Goal: Information Seeking & Learning: Learn about a topic

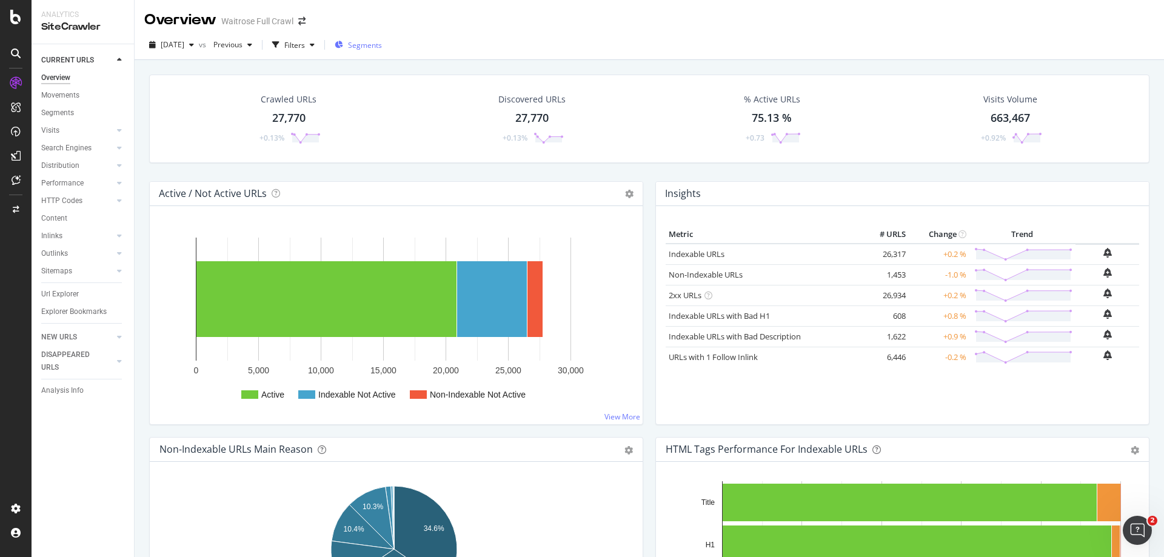
click at [378, 52] on div "Segments" at bounding box center [358, 45] width 47 height 18
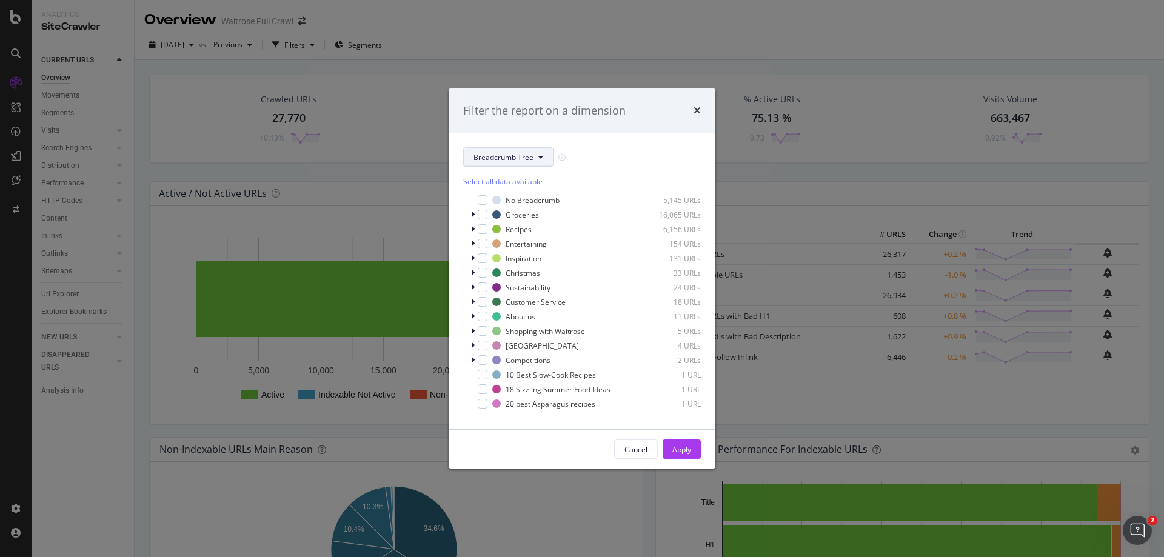
click at [493, 153] on span "Breadcrumb Tree" at bounding box center [503, 157] width 60 height 10
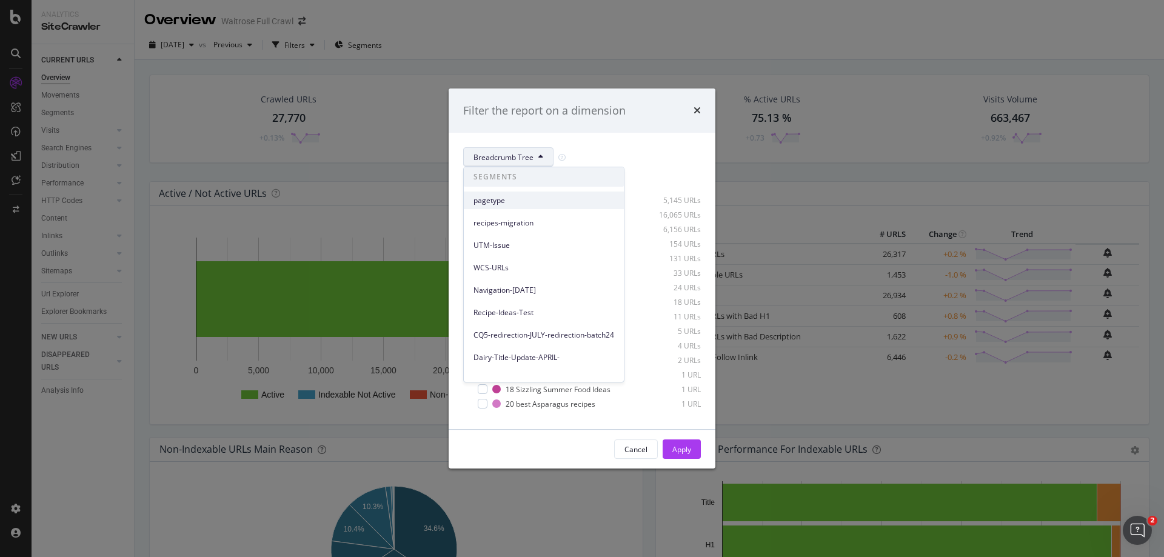
click at [499, 201] on span "pagetype" at bounding box center [543, 200] width 141 height 11
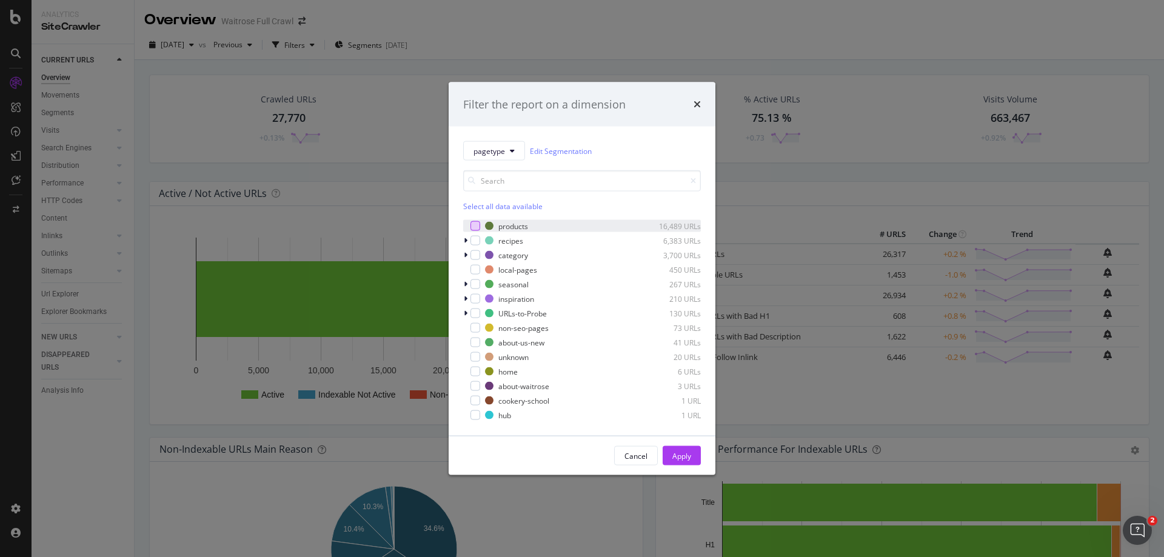
click at [476, 226] on div "modal" at bounding box center [475, 226] width 10 height 10
click at [677, 459] on div "Apply" at bounding box center [681, 455] width 19 height 10
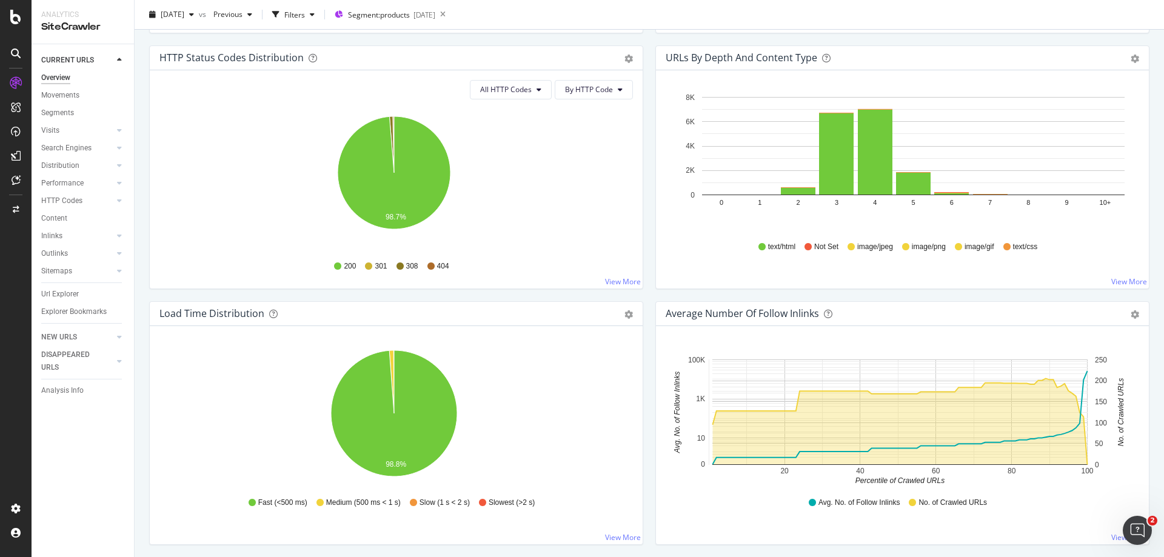
scroll to position [485, 0]
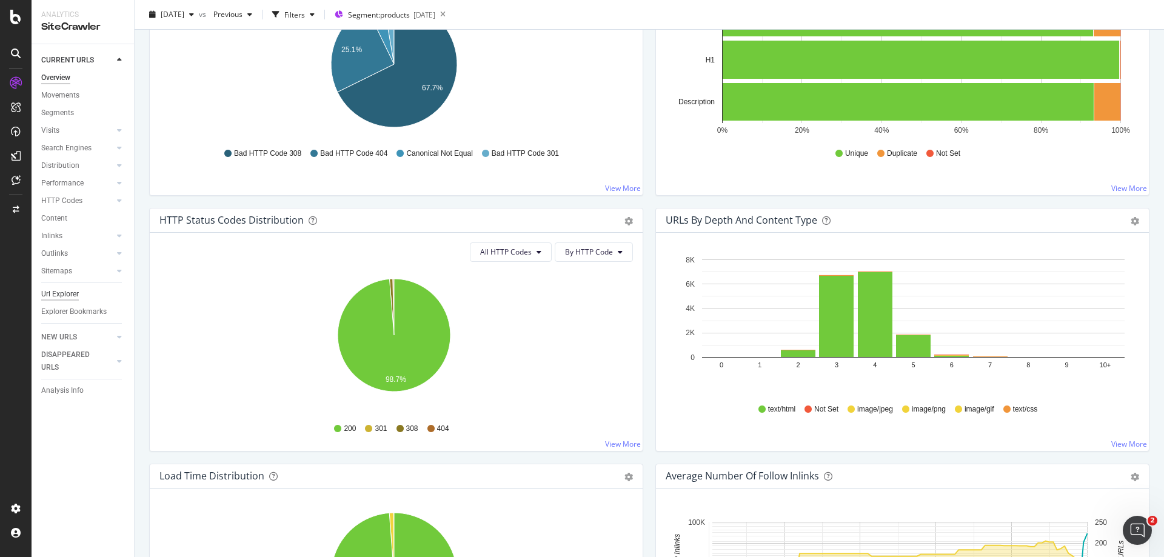
click at [60, 293] on div "Url Explorer" at bounding box center [60, 294] width 38 height 13
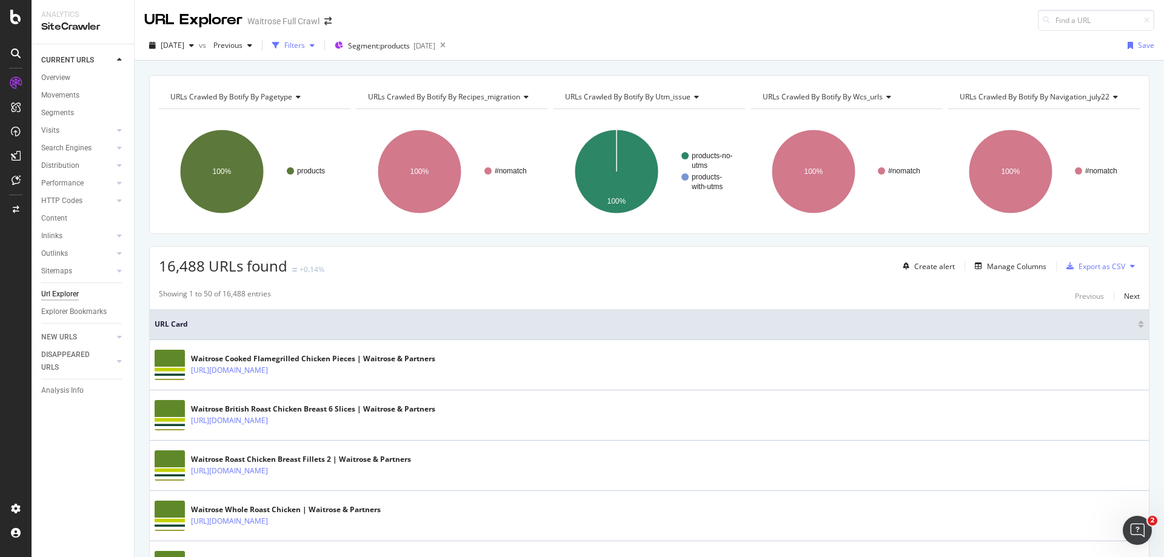
click at [305, 42] on div "Filters" at bounding box center [294, 45] width 21 height 10
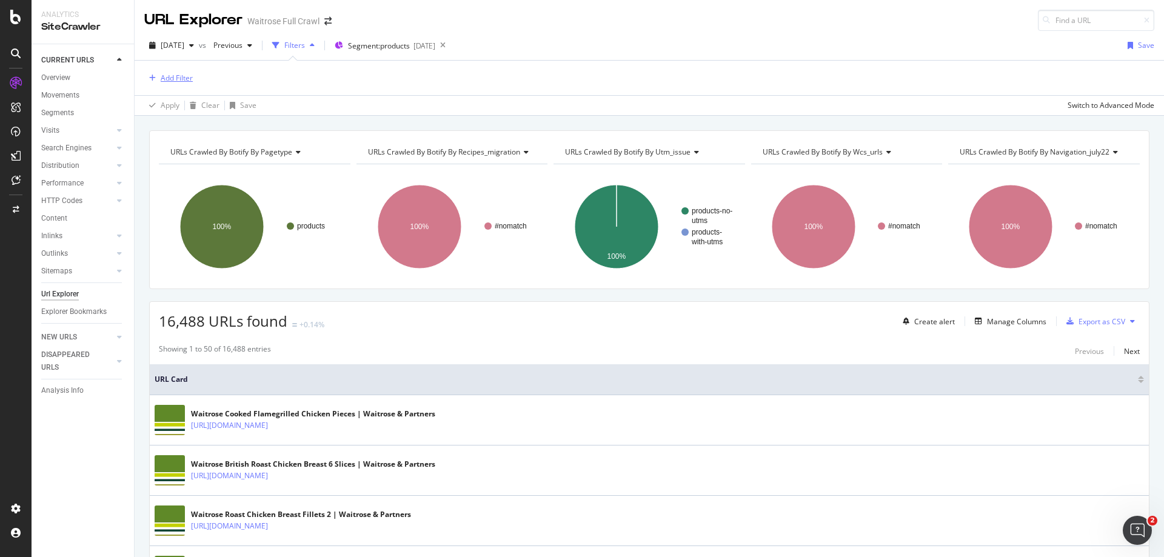
click at [168, 81] on div "Add Filter" at bounding box center [177, 78] width 32 height 10
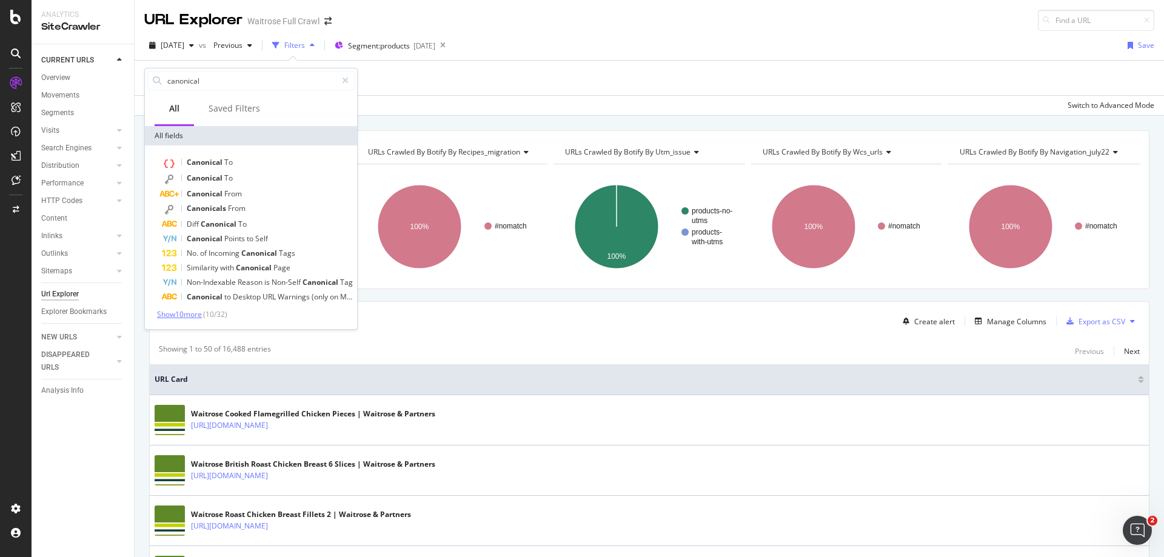
type input "canonical"
click at [196, 315] on span "Show 10 more" at bounding box center [179, 314] width 45 height 10
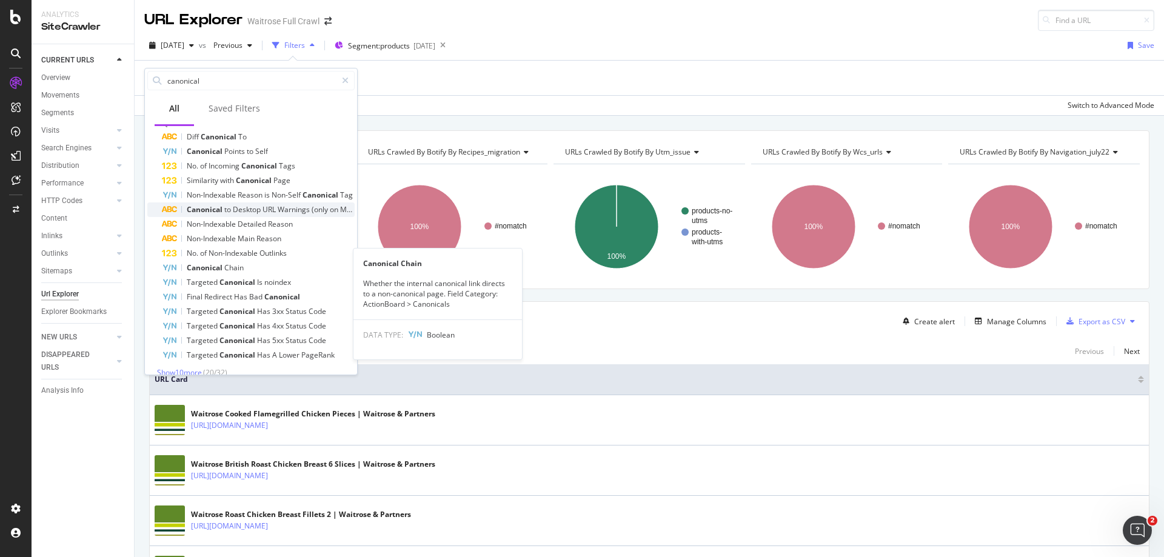
scroll to position [100, 0]
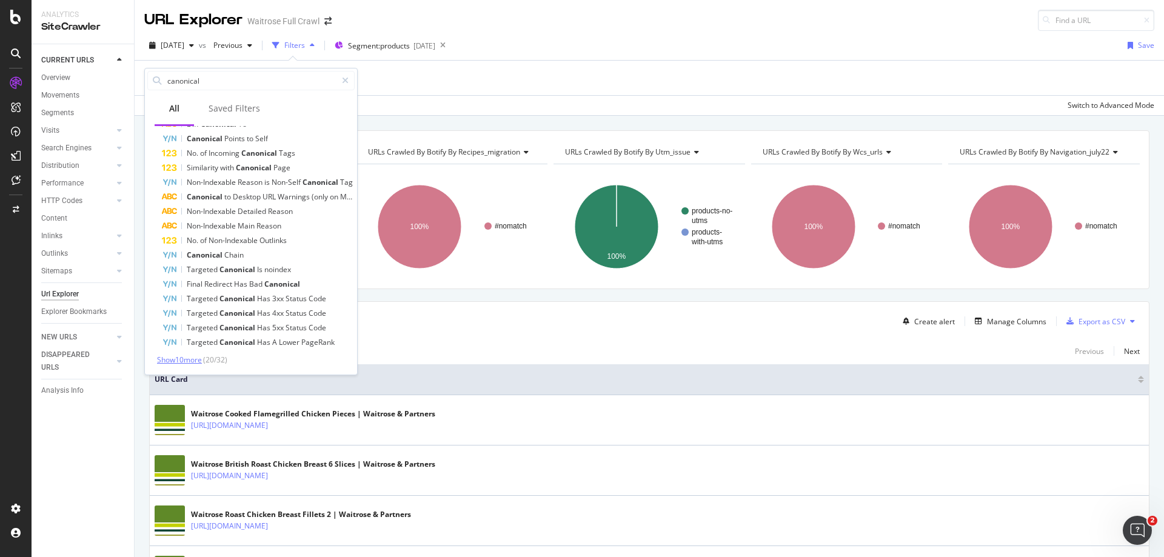
click at [190, 362] on span "Show 10 more" at bounding box center [179, 360] width 45 height 10
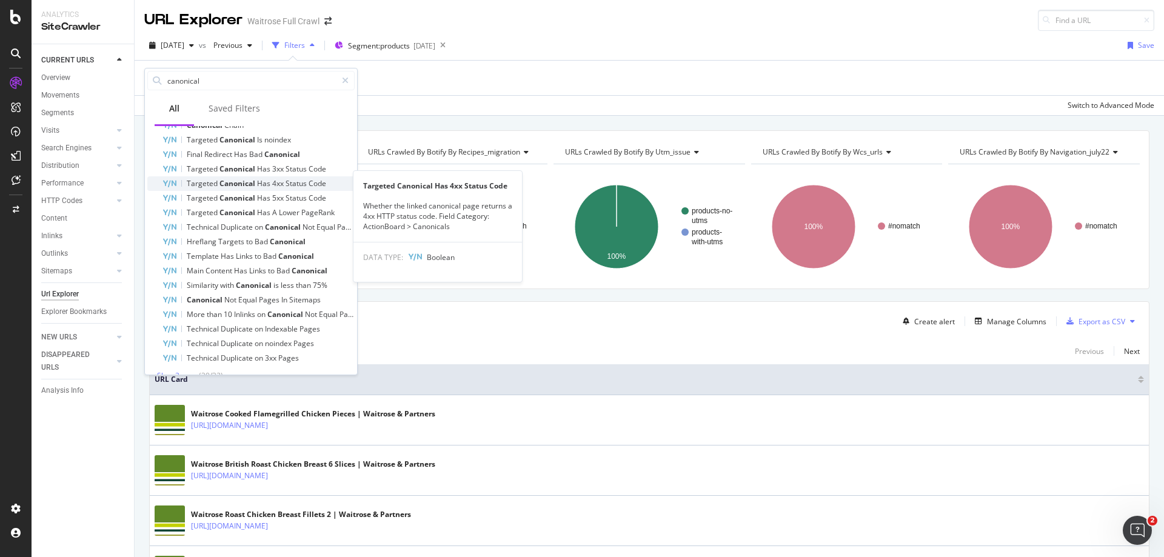
scroll to position [245, 0]
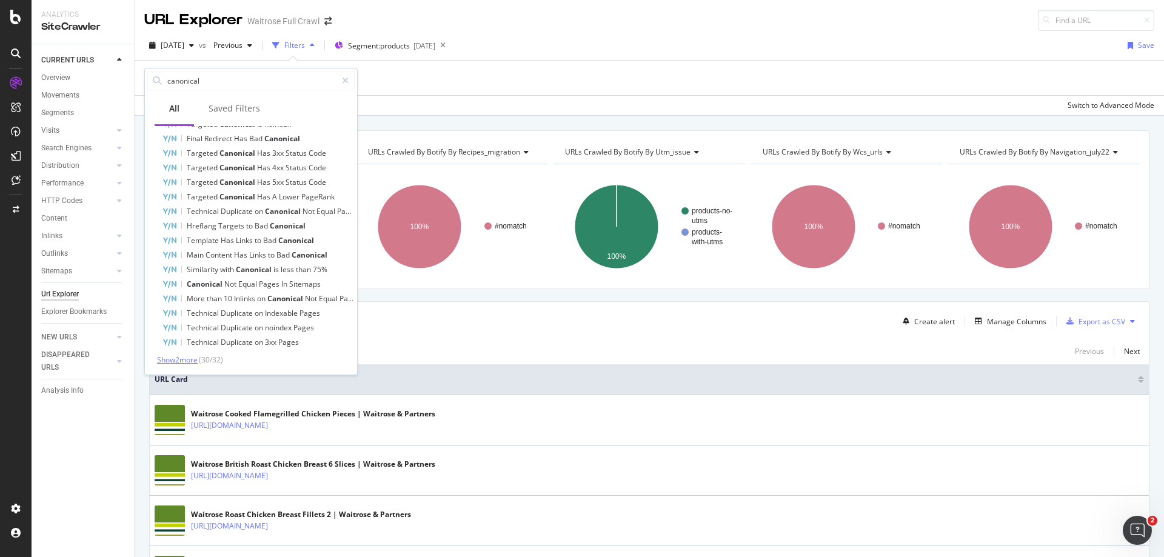
click at [190, 361] on span "Show 2 more" at bounding box center [177, 360] width 41 height 10
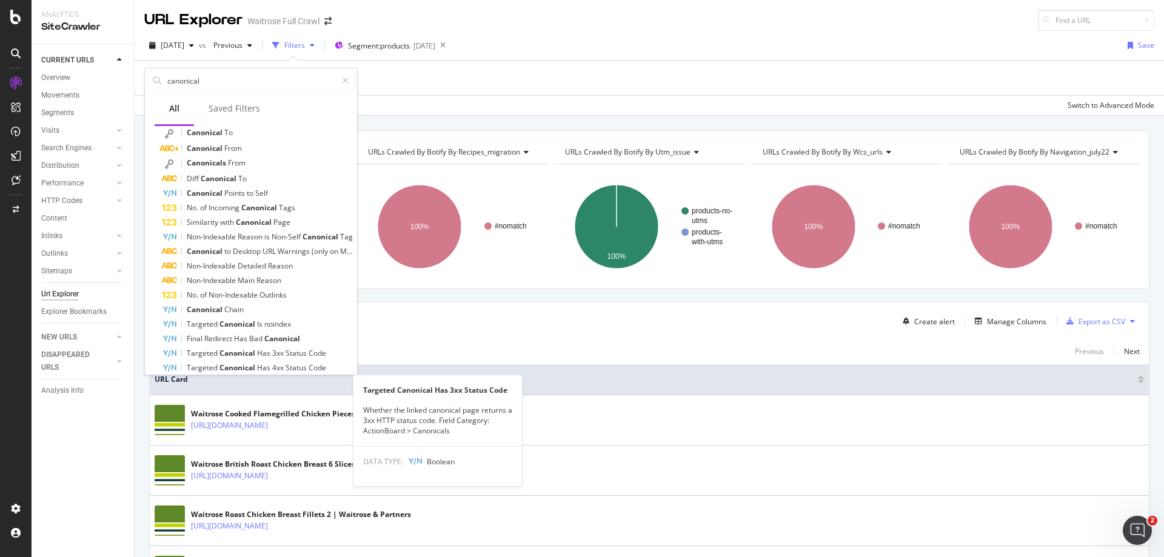
scroll to position [17, 0]
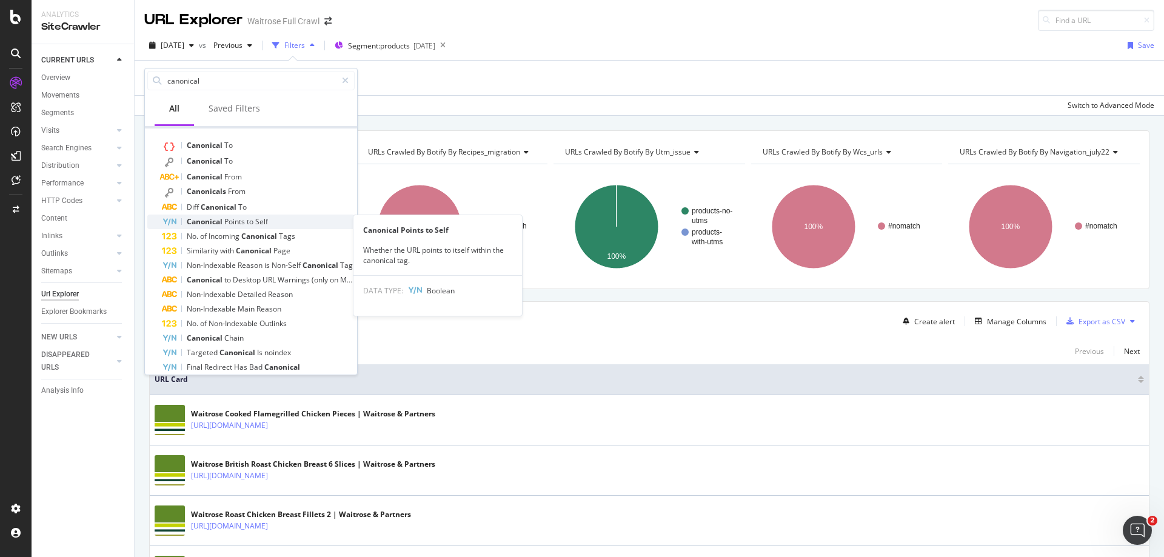
click at [235, 225] on span "Points" at bounding box center [235, 221] width 22 height 10
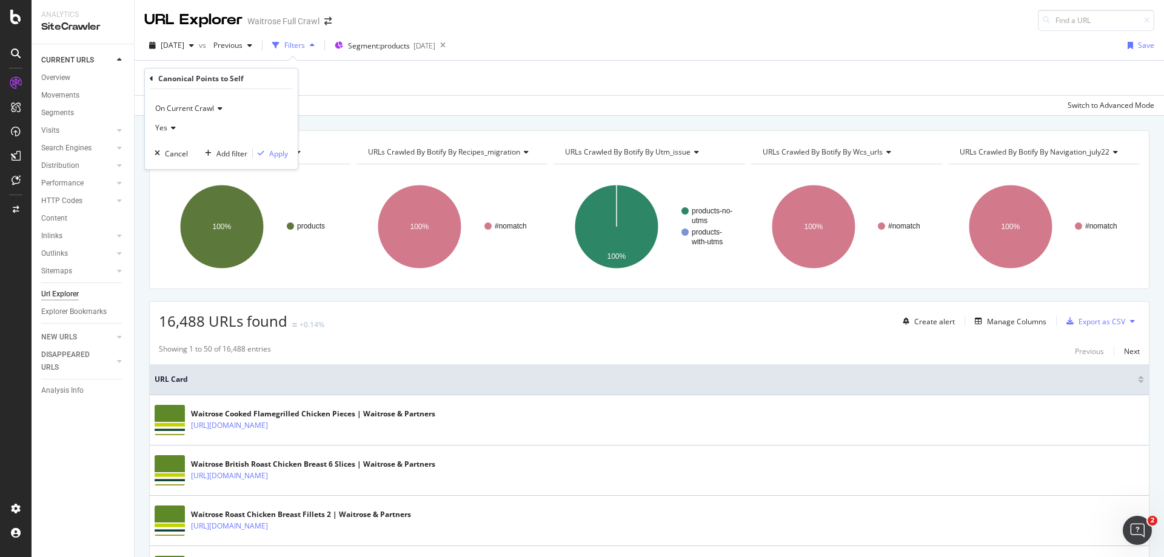
click at [151, 79] on icon at bounding box center [152, 78] width 4 height 7
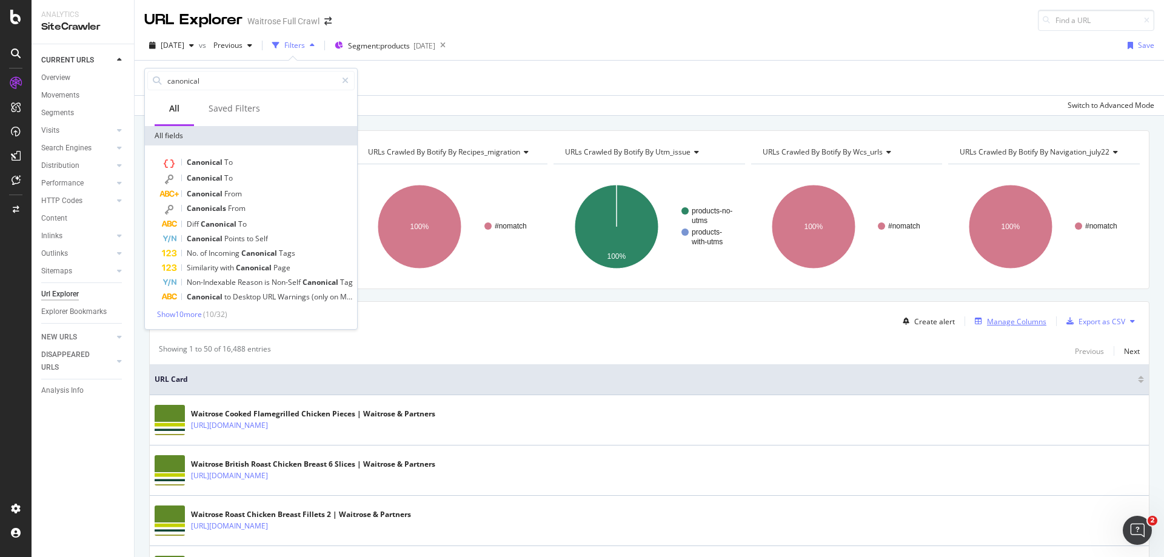
click at [1009, 325] on div "Manage Columns" at bounding box center [1016, 321] width 59 height 10
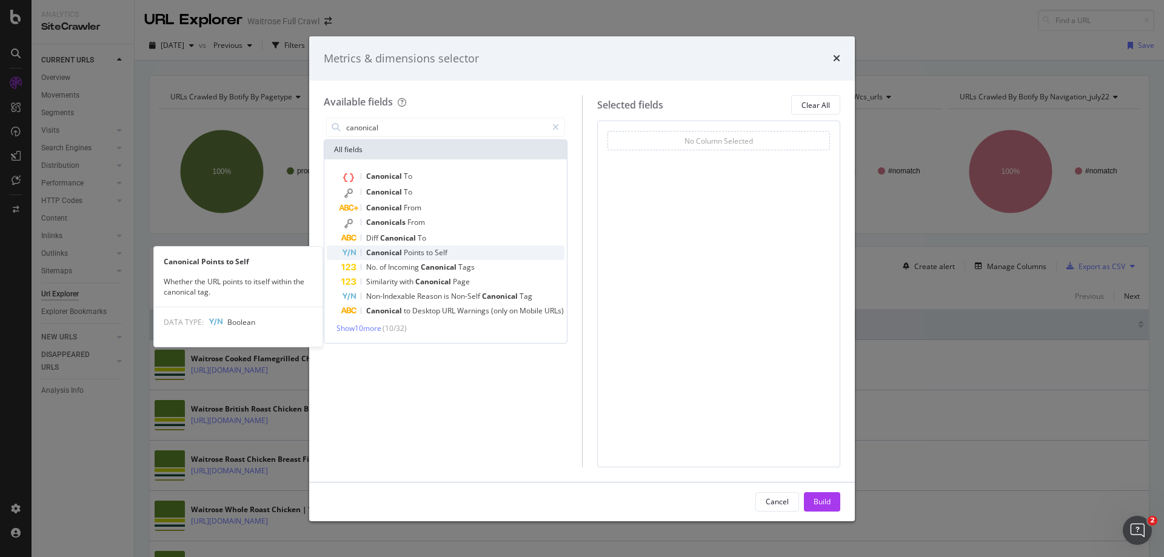
type input "canonical"
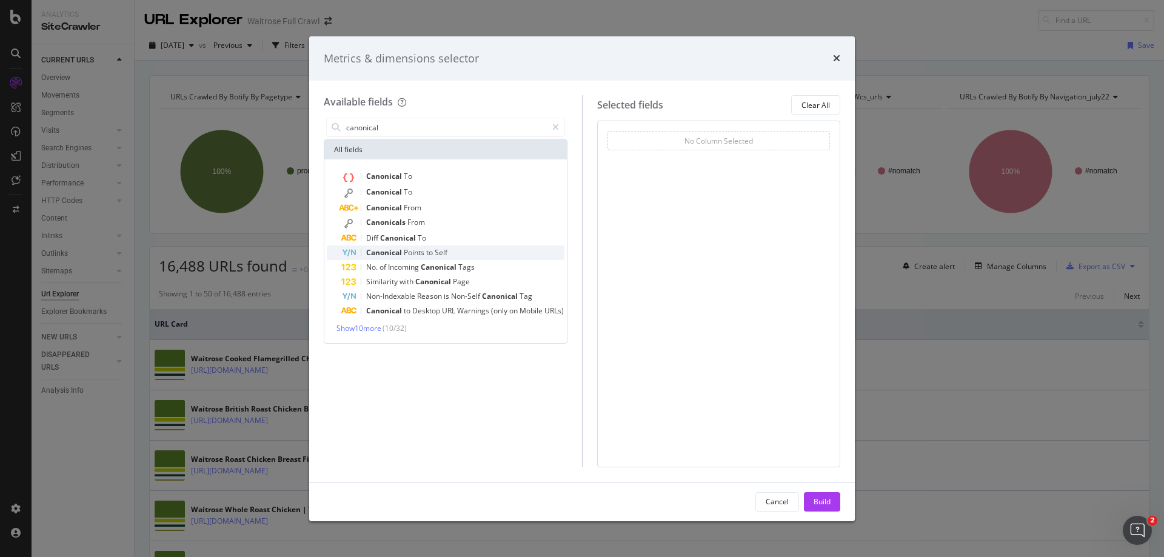
click at [412, 253] on span "Points" at bounding box center [415, 252] width 22 height 10
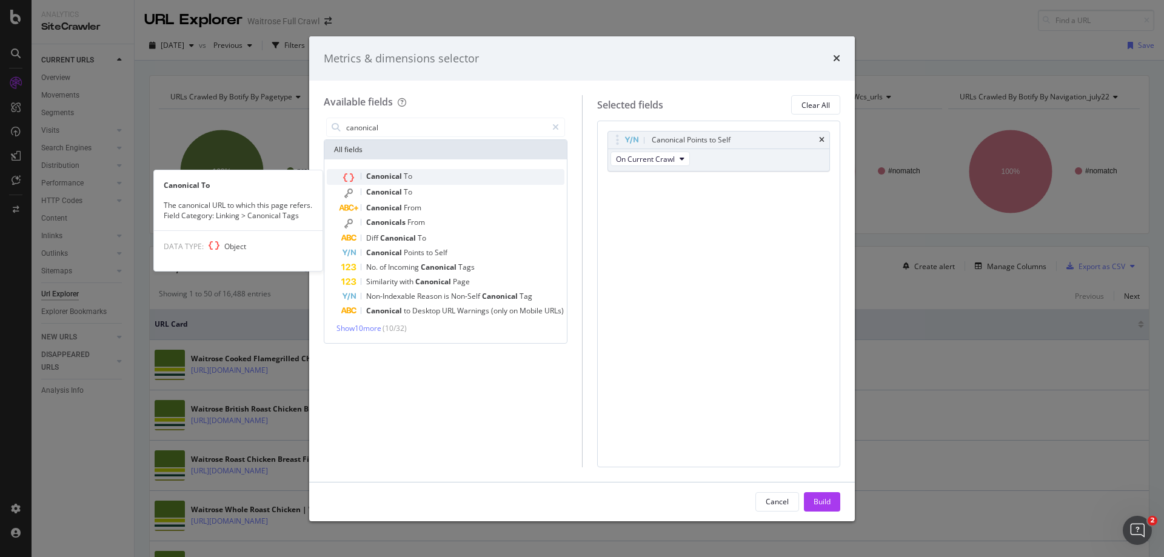
click at [395, 176] on span "Canonical" at bounding box center [385, 176] width 38 height 10
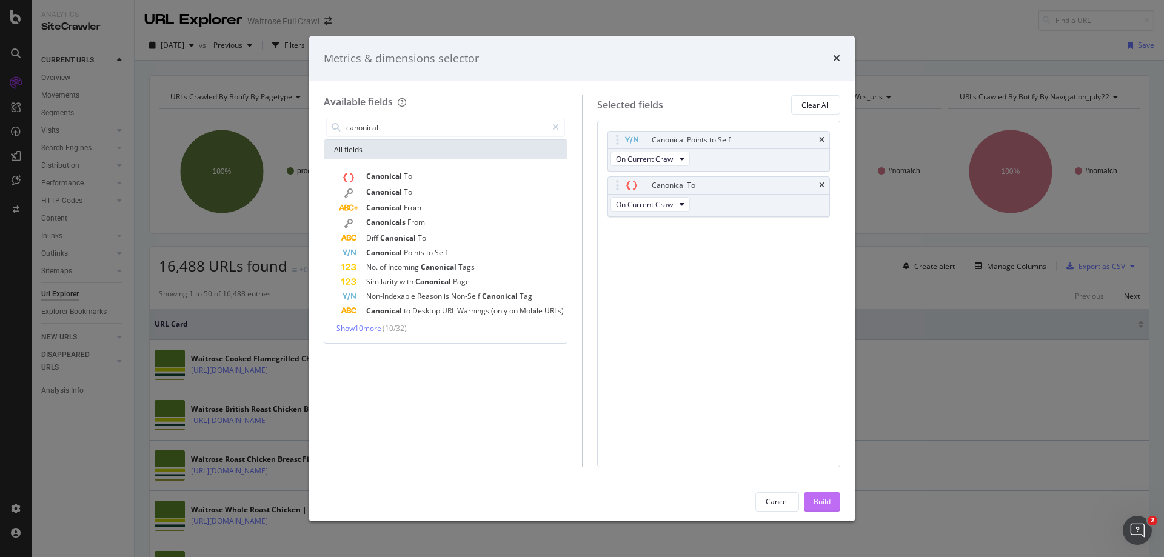
click at [807, 500] on button "Build" at bounding box center [822, 501] width 36 height 19
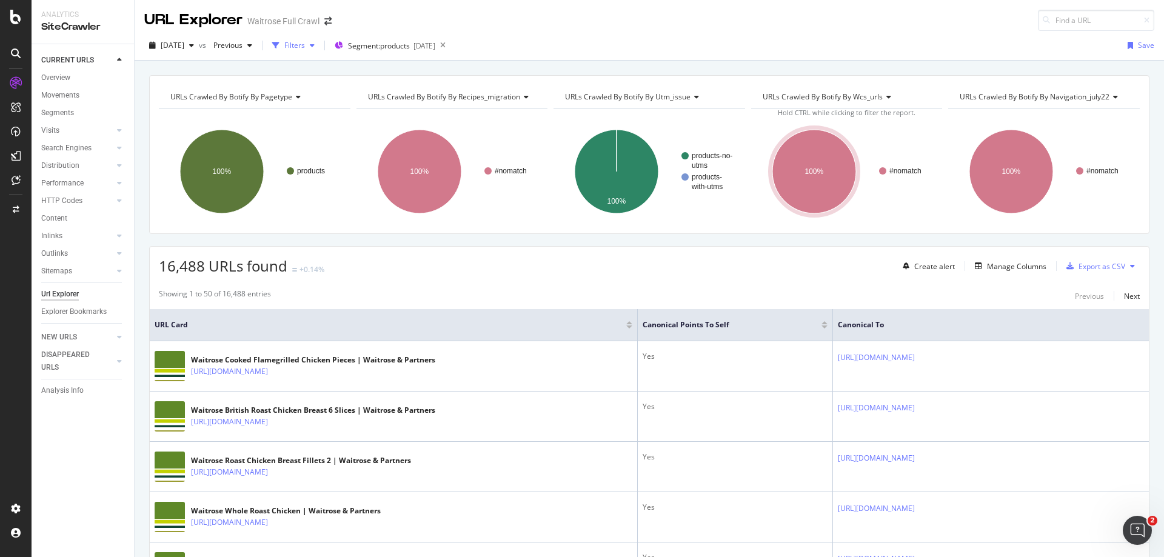
click at [305, 41] on div "Filters" at bounding box center [294, 45] width 21 height 10
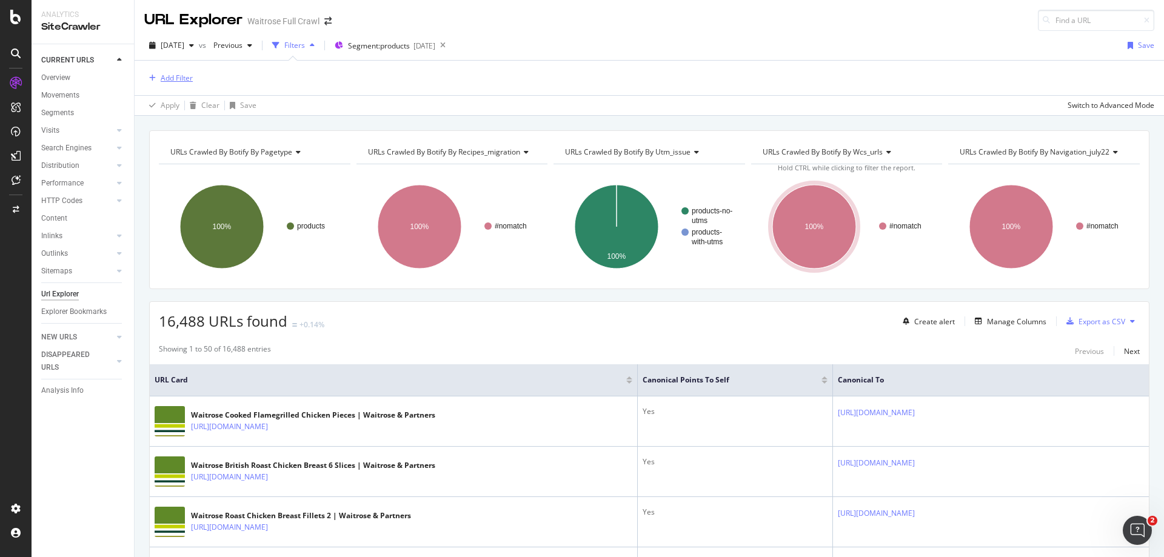
click at [170, 82] on div "Add Filter" at bounding box center [177, 78] width 32 height 10
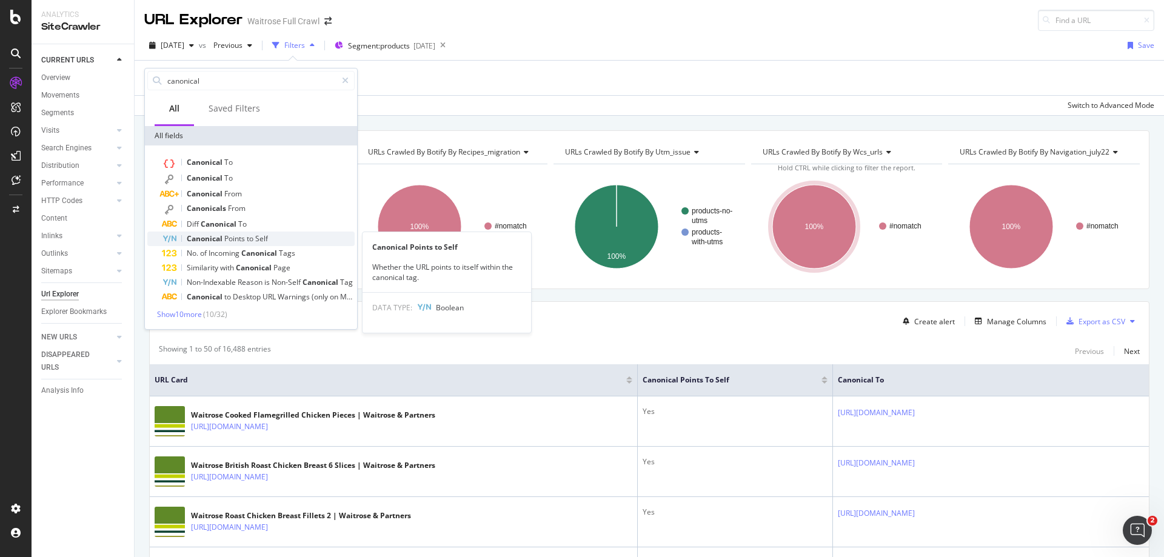
type input "canonical"
click at [278, 242] on div "Canonical Points to Self" at bounding box center [258, 238] width 193 height 15
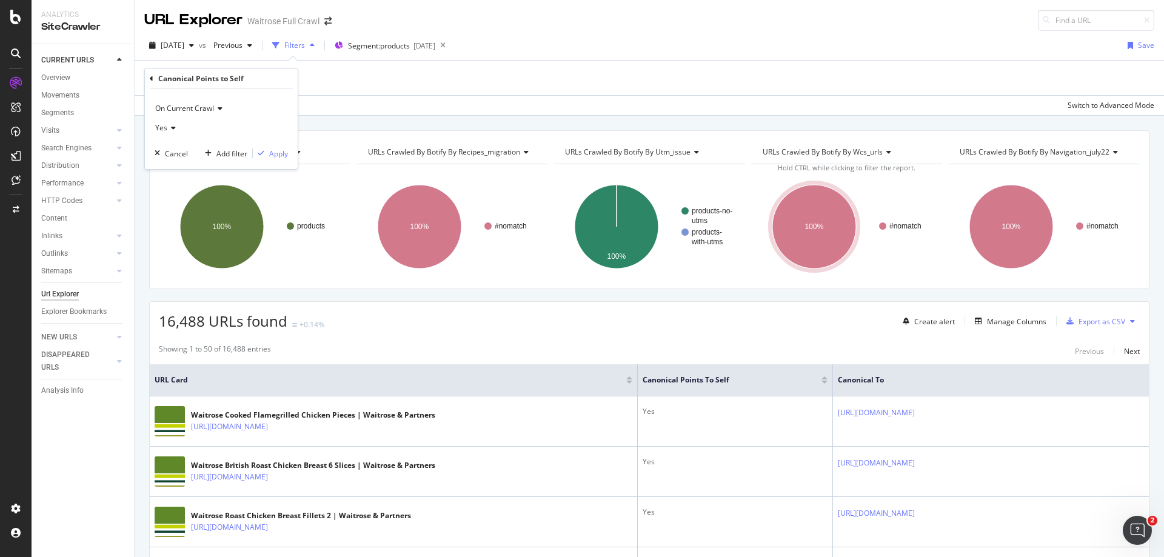
click at [175, 130] on div "Yes" at bounding box center [221, 127] width 133 height 19
click at [179, 168] on div "No" at bounding box center [223, 169] width 130 height 16
click at [275, 160] on div "On Current Crawl No Cancel Add filter Apply" at bounding box center [221, 129] width 153 height 80
click at [273, 157] on div "Apply" at bounding box center [278, 153] width 19 height 10
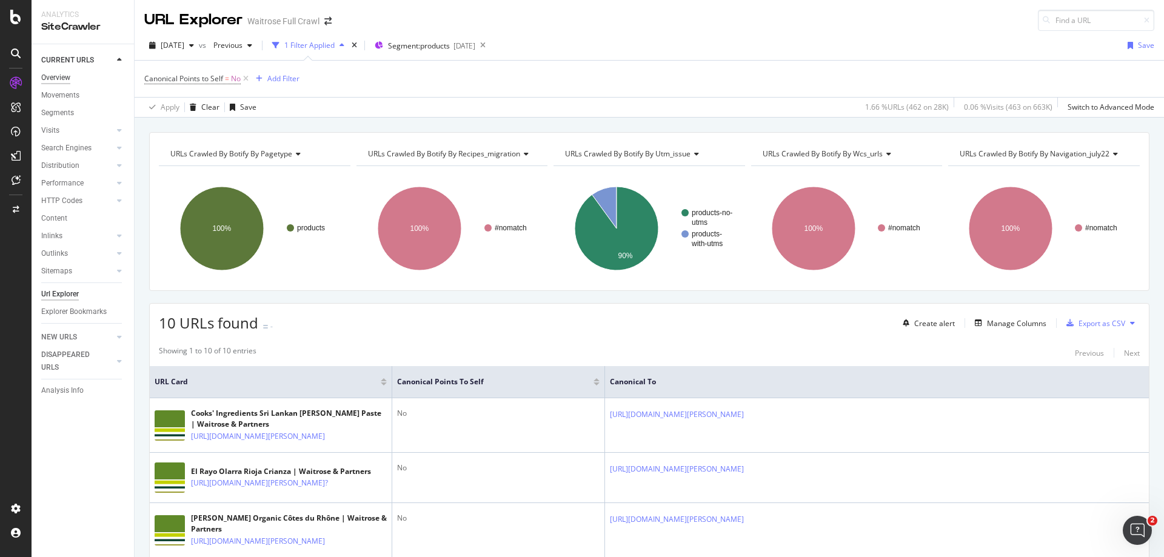
click at [59, 81] on div "Overview" at bounding box center [55, 78] width 29 height 13
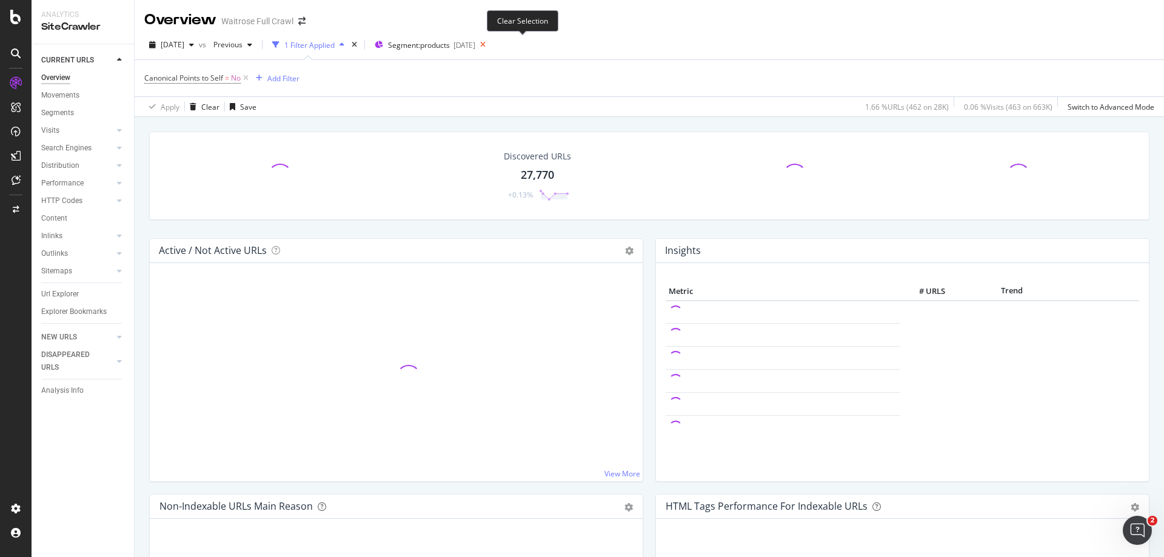
click at [490, 47] on icon at bounding box center [482, 44] width 15 height 17
click at [357, 42] on icon "times" at bounding box center [353, 44] width 5 height 7
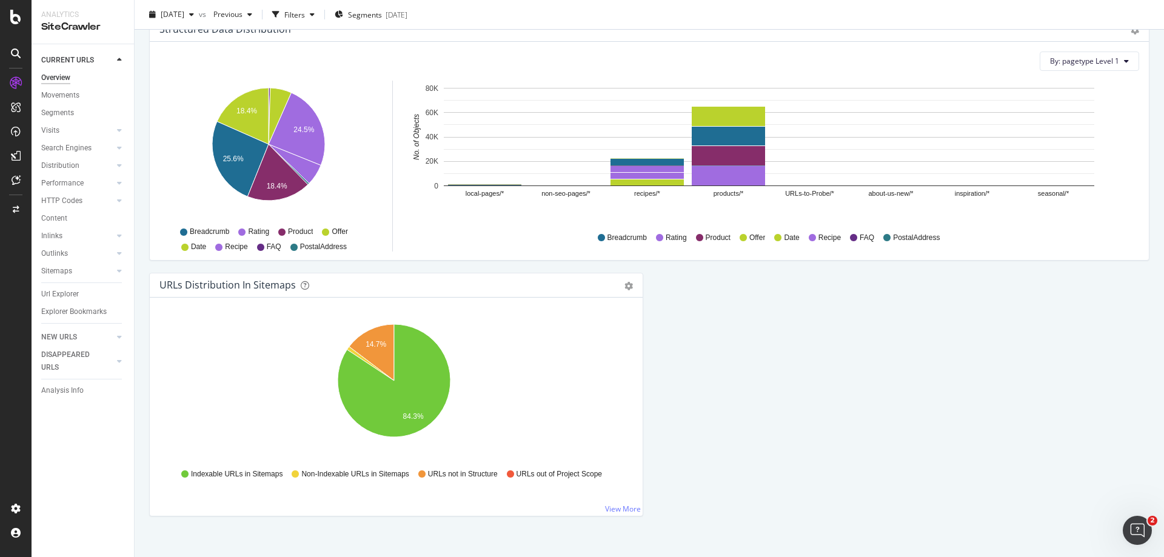
scroll to position [1201, 0]
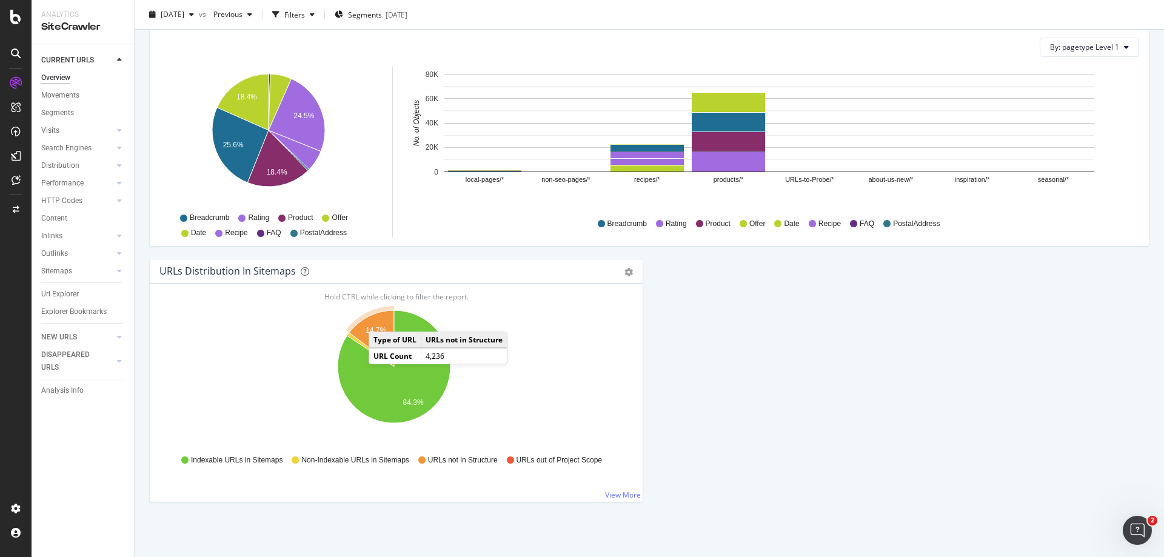
click at [381, 319] on icon "A chart." at bounding box center [371, 338] width 45 height 56
